Goal: Find specific page/section

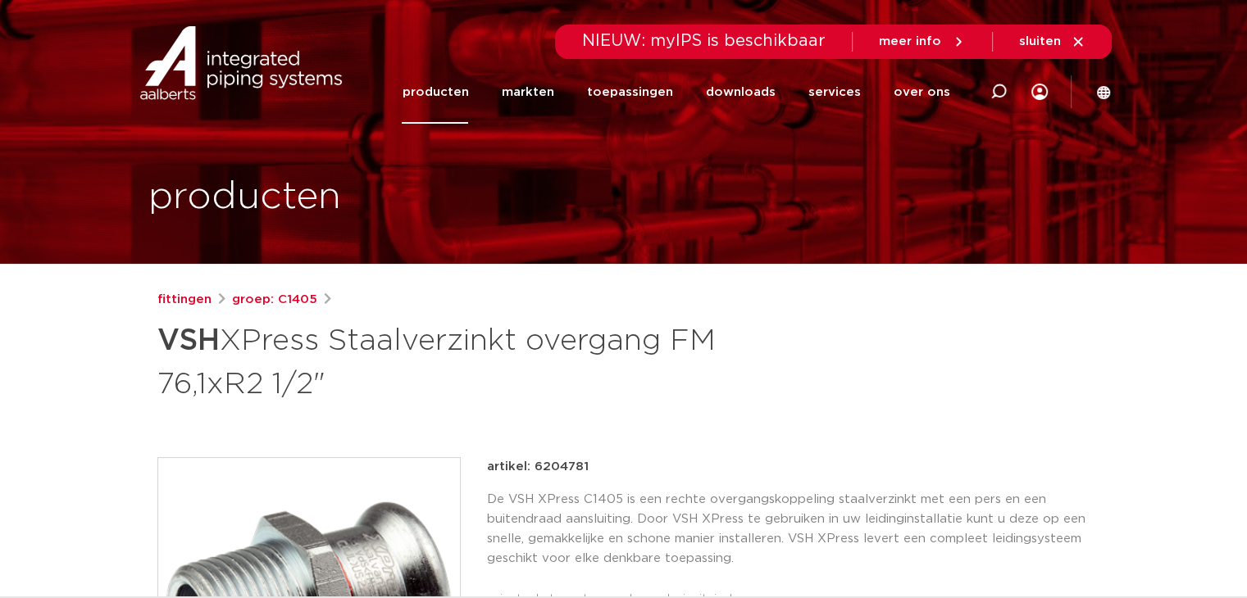
click at [468, 91] on link "producten" at bounding box center [435, 92] width 66 height 63
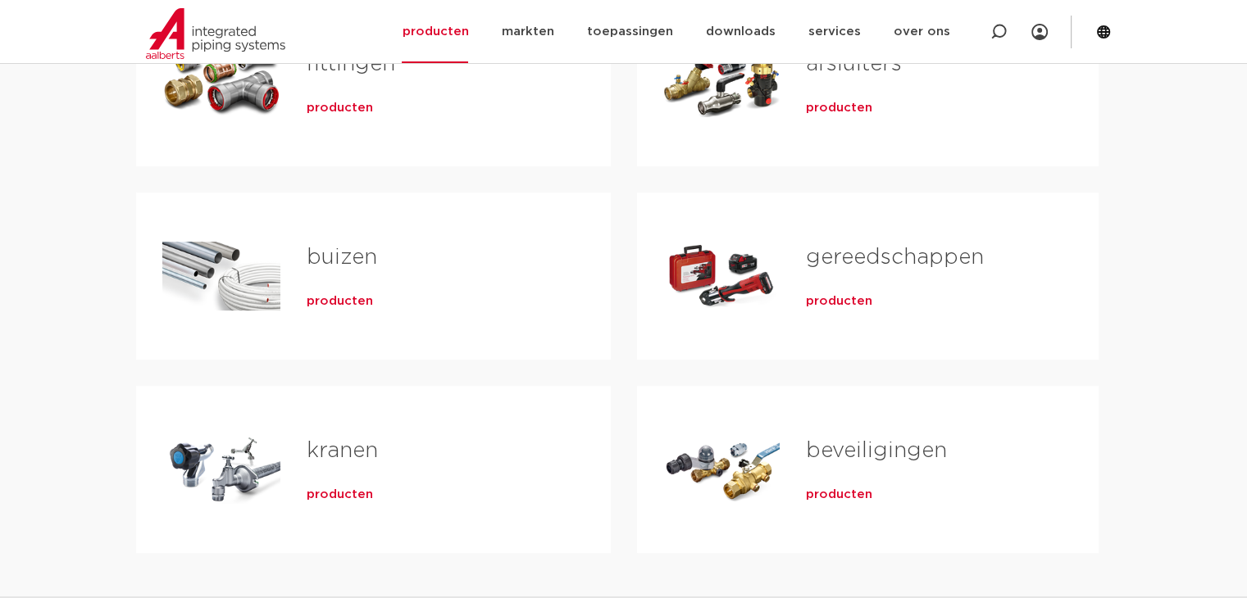
click at [326, 266] on link "buizen" at bounding box center [342, 257] width 71 height 21
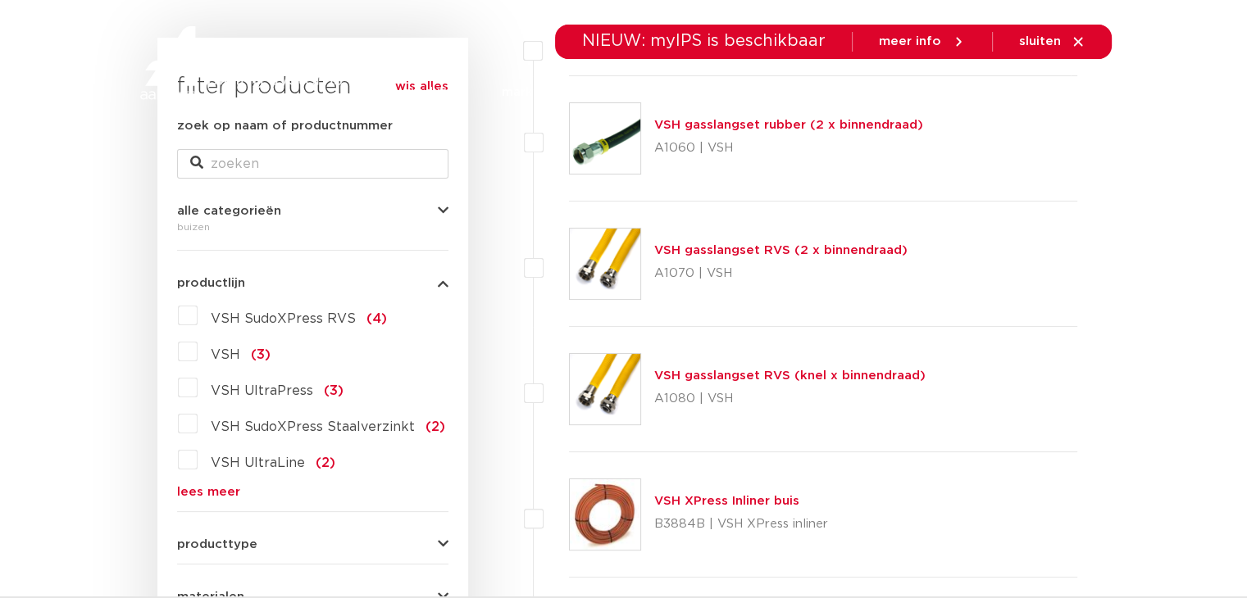
scroll to position [492, 0]
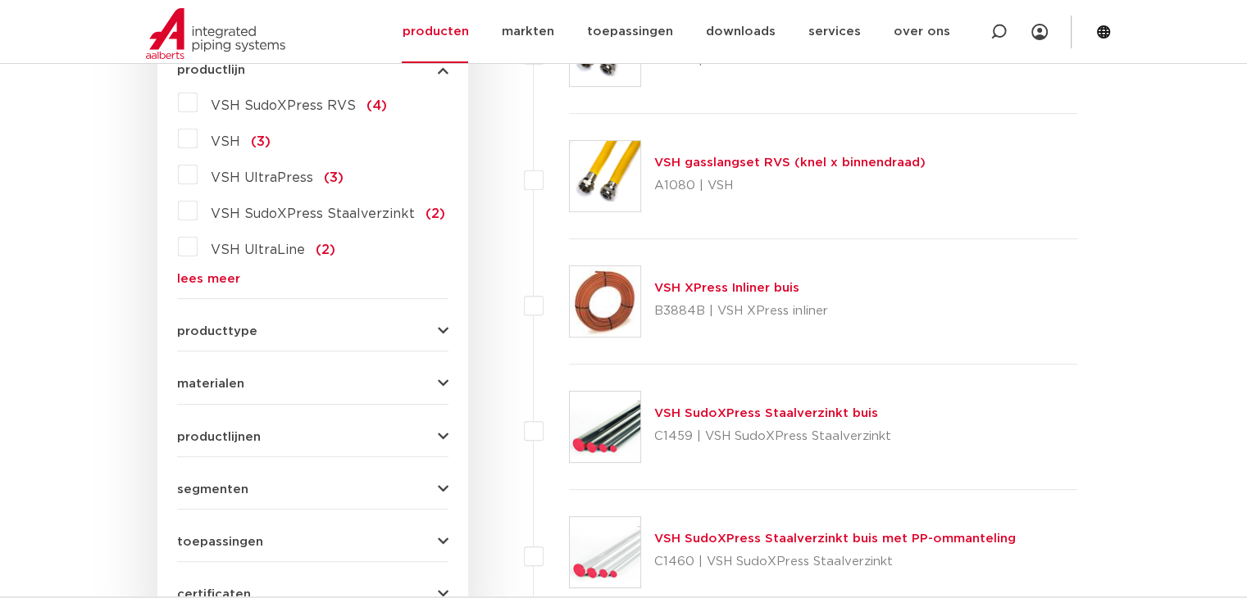
click at [321, 333] on button "producttype" at bounding box center [312, 331] width 271 height 12
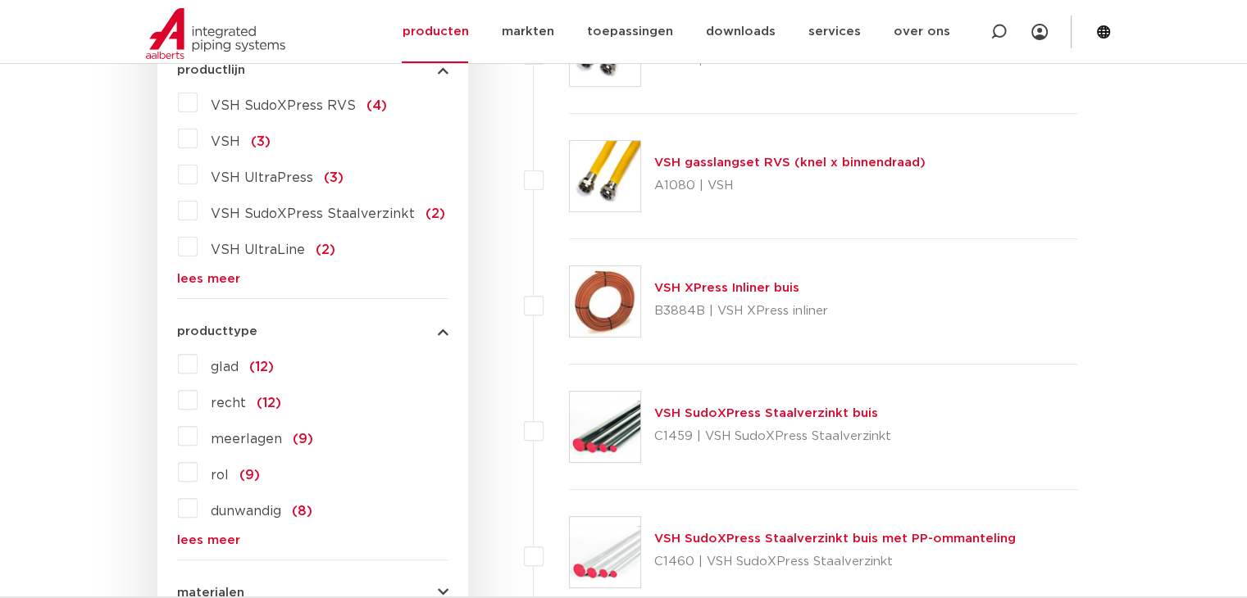
click at [173, 369] on div "wis alles filter producten zoek op naam of productnummer alle categorieën buize…" at bounding box center [312, 344] width 311 height 1039
click at [198, 407] on label "recht (12)" at bounding box center [240, 400] width 84 height 26
click at [0, 0] on input "recht (12)" at bounding box center [0, 0] width 0 height 0
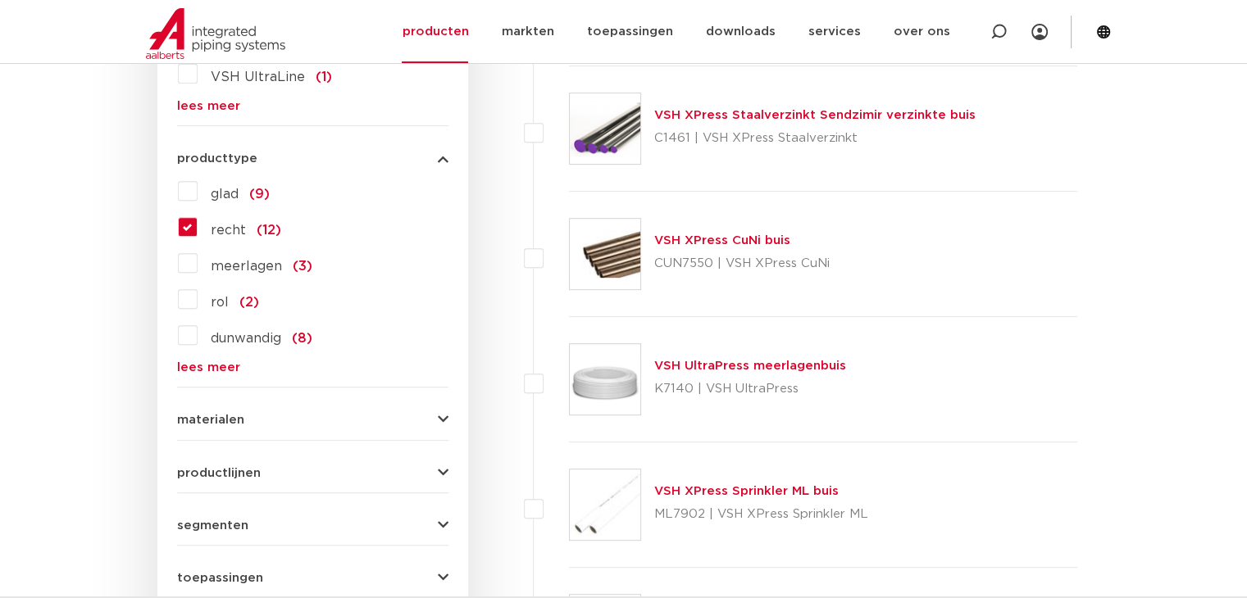
click at [908, 119] on link "VSH XPress Staalverzinkt Sendzimir verzinkte buis" at bounding box center [814, 115] width 321 height 12
